Goal: Feedback & Contribution: Submit feedback/report problem

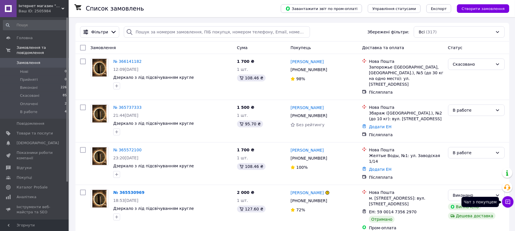
click at [511, 201] on button "Чат з покупцем" at bounding box center [507, 202] width 11 height 11
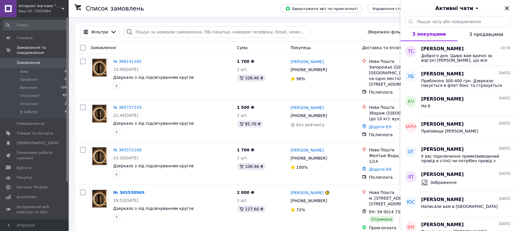
click at [508, 7] on icon "Закрити" at bounding box center [507, 8] width 4 height 4
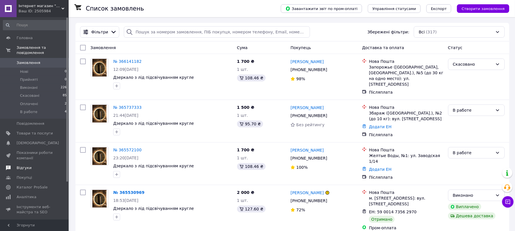
click at [19, 166] on span "Відгуки" at bounding box center [24, 168] width 15 height 5
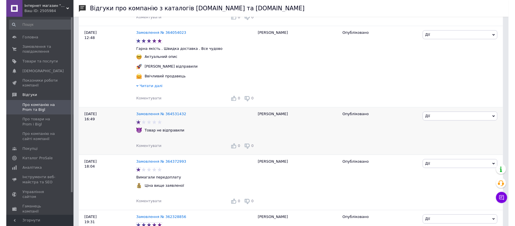
scroll to position [191, 0]
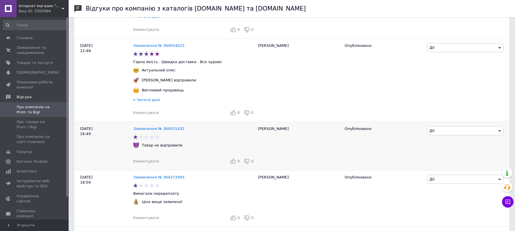
click at [141, 160] on span "Коментувати" at bounding box center [146, 161] width 26 height 4
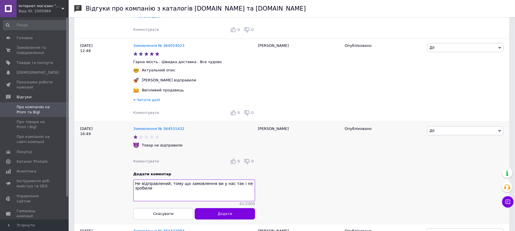
click at [166, 185] on textarea "Не відправлений, тому що замовлення ви у нас так і не зробили" at bounding box center [194, 191] width 122 height 22
click at [152, 188] on textarea "Не відправлений товар, тому що замовлення ви у нас так і не зробили" at bounding box center [194, 191] width 122 height 22
type textarea "Не відправлений товар, тому що замовлення ви у нас так і не зробили!"
click at [225, 214] on span "Додати" at bounding box center [225, 214] width 15 height 4
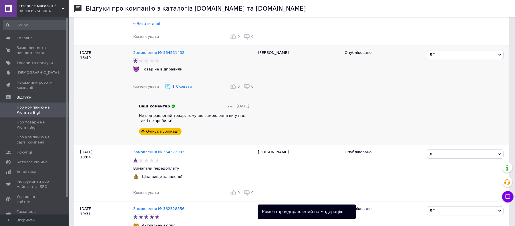
scroll to position [305, 0]
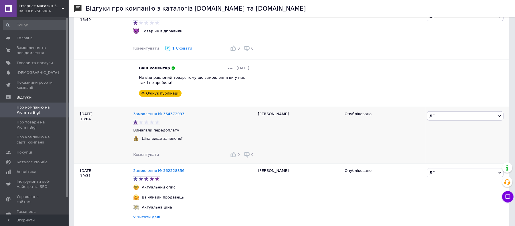
click at [148, 153] on span "Коментувати" at bounding box center [146, 154] width 26 height 4
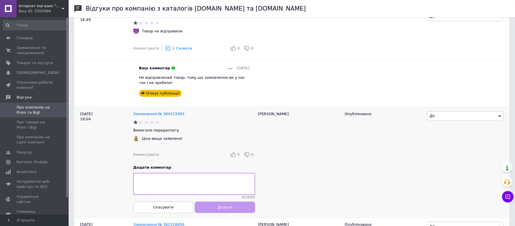
click at [151, 189] on textarea at bounding box center [194, 184] width 122 height 22
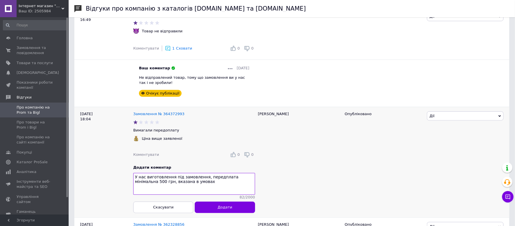
click at [172, 177] on textarea "У нас виготовлення під замовлення, передплата мінімальна 500 грн, вказана в умо…" at bounding box center [194, 184] width 122 height 22
click at [213, 185] on textarea "У нас виготовлення дзеркал під замовлення, передплата мінімальна 500 грн, вказа…" at bounding box center [194, 184] width 122 height 22
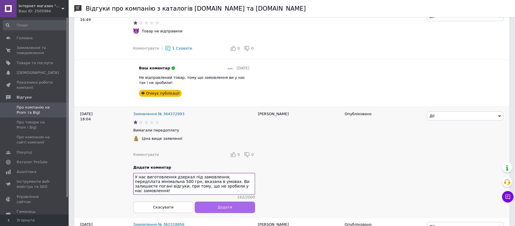
type textarea "У нас виготовлення дзеркал під замовлення, передплата мінімальна 500 грн, вказа…"
click at [230, 209] on span "Додати" at bounding box center [225, 207] width 15 height 4
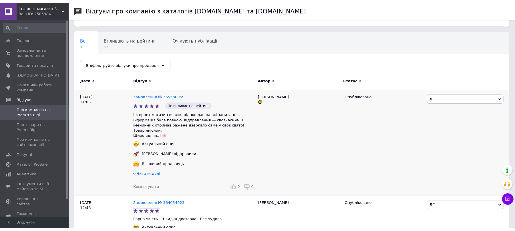
scroll to position [0, 0]
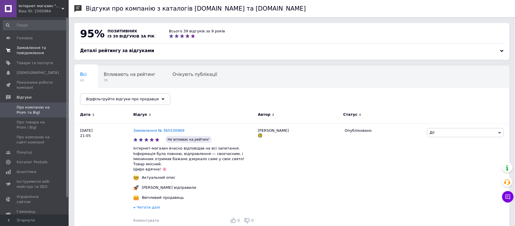
click at [40, 46] on span "Замовлення та повідомлення" at bounding box center [35, 50] width 36 height 10
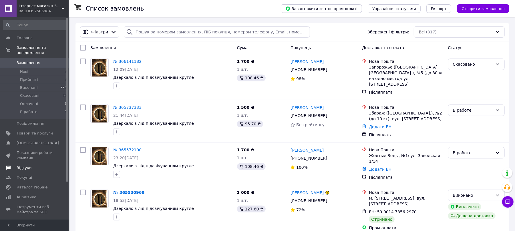
click at [26, 166] on span "Відгуки" at bounding box center [24, 168] width 15 height 5
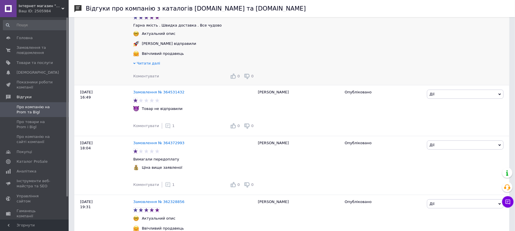
scroll to position [229, 0]
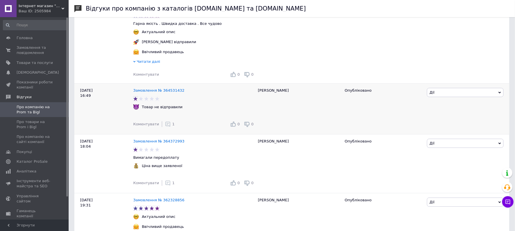
click at [467, 92] on span "Дії" at bounding box center [465, 92] width 77 height 9
click at [465, 118] on li "Оскаржити" at bounding box center [465, 120] width 76 height 8
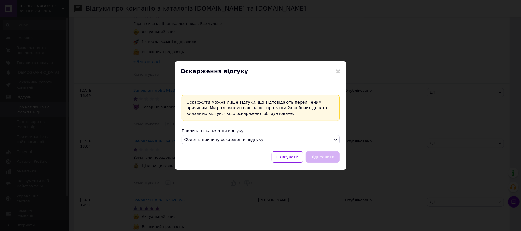
click at [332, 138] on span "Оберіть причину оскарження відгуку" at bounding box center [261, 140] width 158 height 10
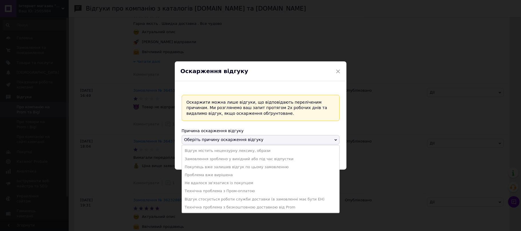
click at [253, 151] on li "Відгук містить нецензурну лексику, образи" at bounding box center [260, 151] width 157 height 8
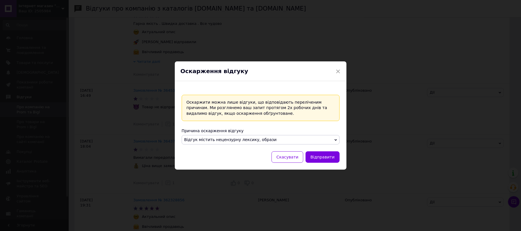
click at [327, 139] on span "Відгук містить нецензурну лексику, образи" at bounding box center [261, 140] width 158 height 10
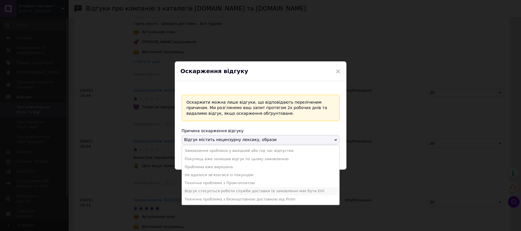
click at [275, 192] on li "Відгук стосується роботи служби доставки (в замовленні має бути ЕН)" at bounding box center [260, 191] width 157 height 8
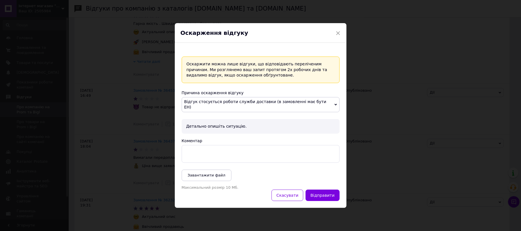
click at [209, 150] on textarea "Коментар" at bounding box center [261, 154] width 158 height 18
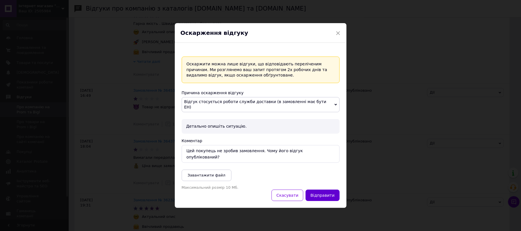
type textarea "Цей покупець не зробив замовлення. Чому його відгук опублікований?"
click at [330, 191] on button "Відправити" at bounding box center [323, 195] width 34 height 11
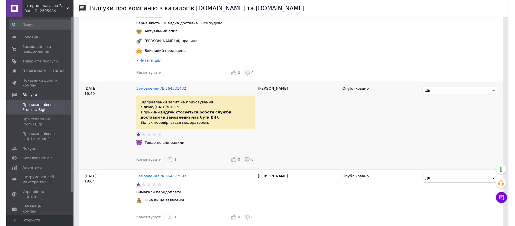
scroll to position [267, 0]
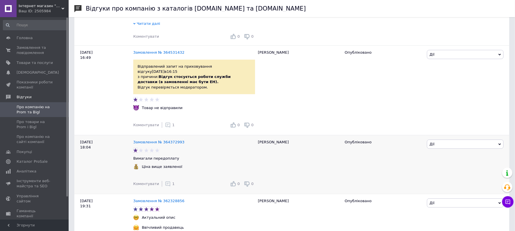
click at [468, 140] on span "Дії" at bounding box center [465, 144] width 77 height 9
click at [453, 167] on li "Оскаржити" at bounding box center [465, 171] width 76 height 8
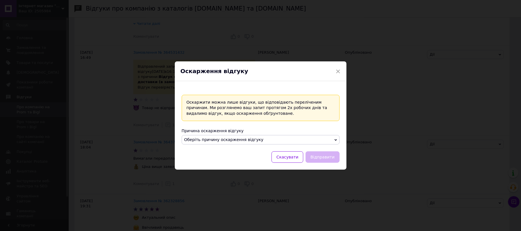
click at [288, 138] on span "Оберіть причину оскарження відгуку" at bounding box center [261, 140] width 158 height 10
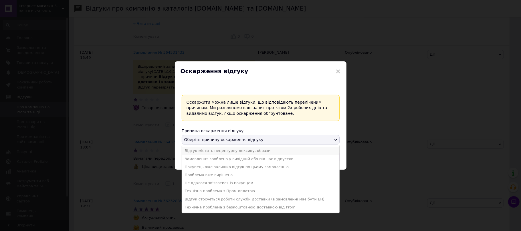
click at [253, 150] on li "Відгук містить нецензурну лексику, образи" at bounding box center [260, 151] width 157 height 8
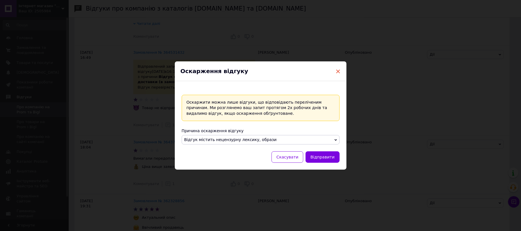
click at [337, 70] on span "×" at bounding box center [338, 72] width 5 height 10
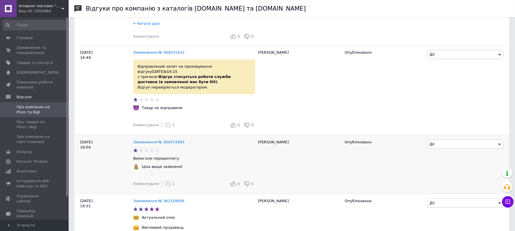
click at [457, 140] on span "Дії" at bounding box center [465, 144] width 77 height 9
click at [458, 167] on li "Оскаржити" at bounding box center [465, 171] width 76 height 8
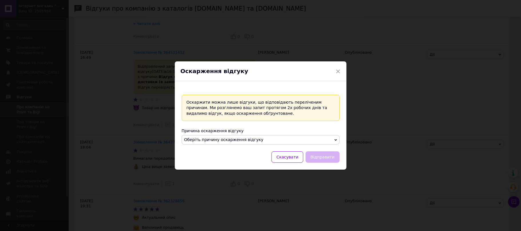
click at [278, 138] on span "Оберіть причину оскарження відгуку" at bounding box center [261, 140] width 158 height 10
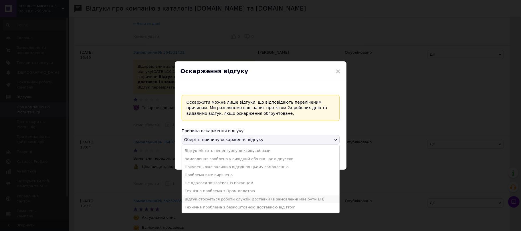
click at [233, 201] on li "Відгук стосується роботи служби доставки (в замовленні має бути ЕН)" at bounding box center [260, 200] width 157 height 8
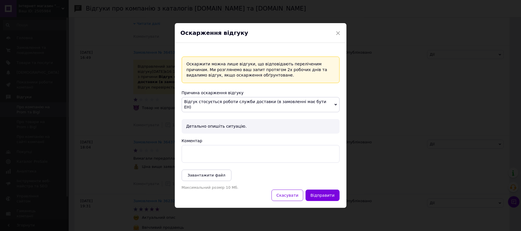
click at [246, 145] on textarea "Коментар" at bounding box center [261, 154] width 158 height 18
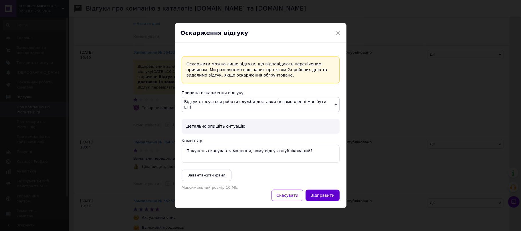
type textarea "Покупець скасував замолення, чому відгук опублікований?"
click at [327, 190] on button "Відправити" at bounding box center [323, 195] width 34 height 11
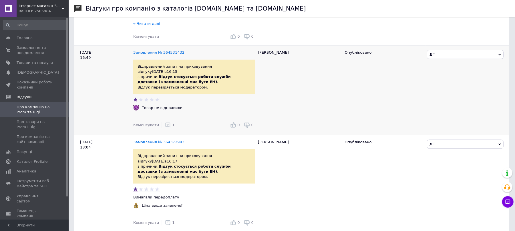
click at [166, 123] on use at bounding box center [168, 125] width 5 height 5
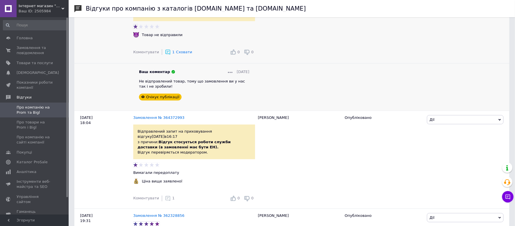
scroll to position [343, 0]
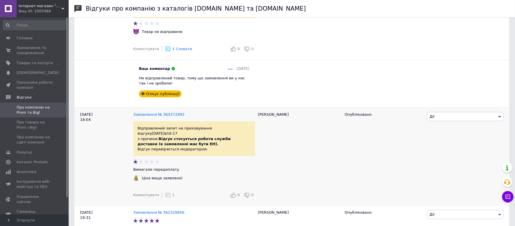
click at [166, 193] on use at bounding box center [168, 195] width 5 height 5
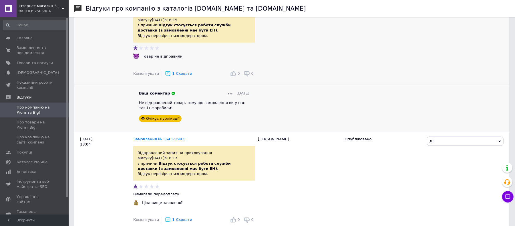
scroll to position [267, 0]
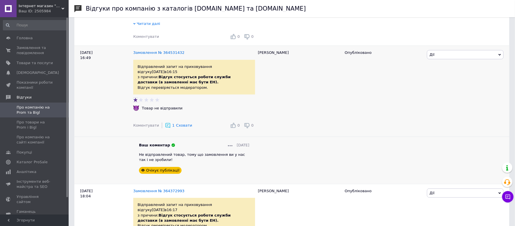
click at [465, 55] on span "Дії" at bounding box center [465, 54] width 77 height 9
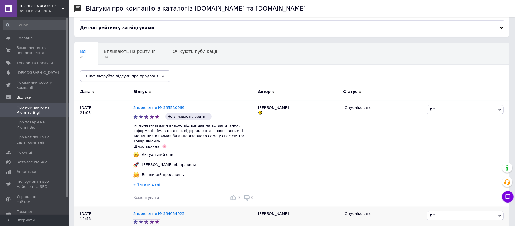
scroll to position [0, 0]
